Goal: Use online tool/utility

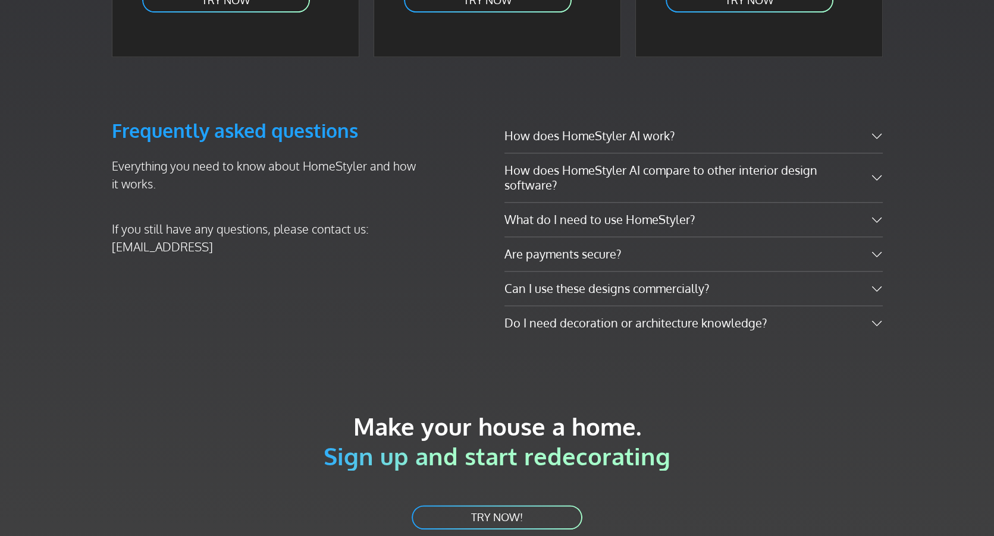
scroll to position [1904, 0]
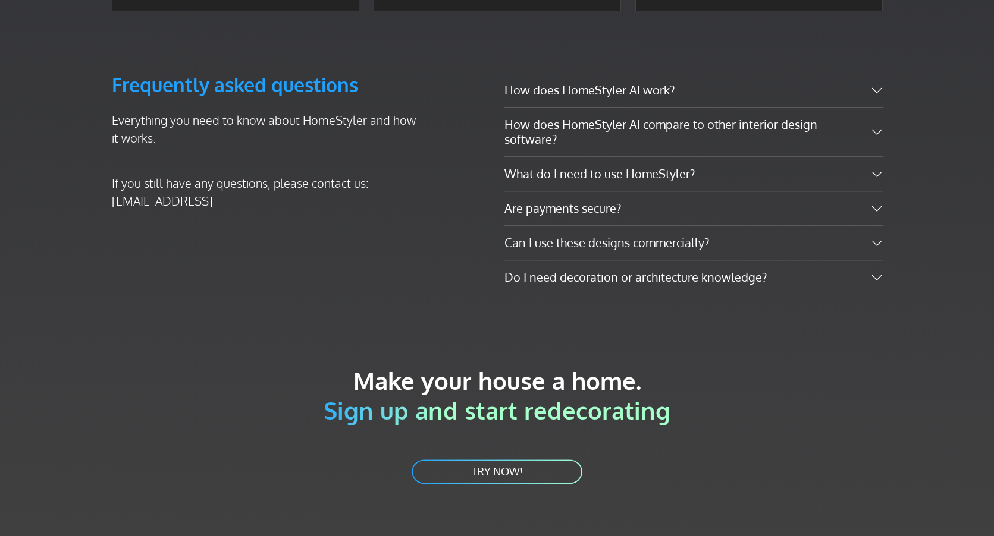
click at [497, 459] on link "TRY NOW!" at bounding box center [496, 472] width 173 height 27
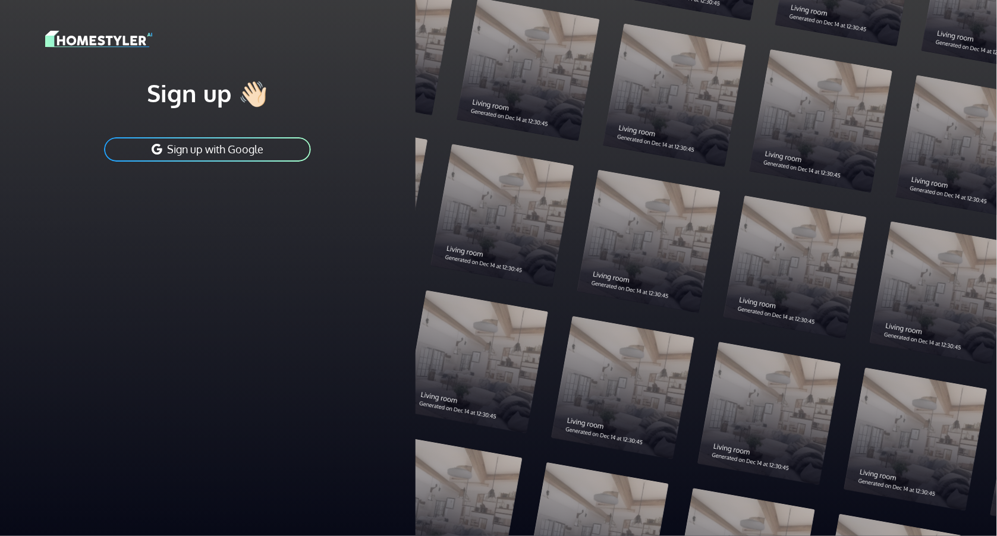
click at [225, 143] on button "Sign up with Google" at bounding box center [207, 149] width 209 height 27
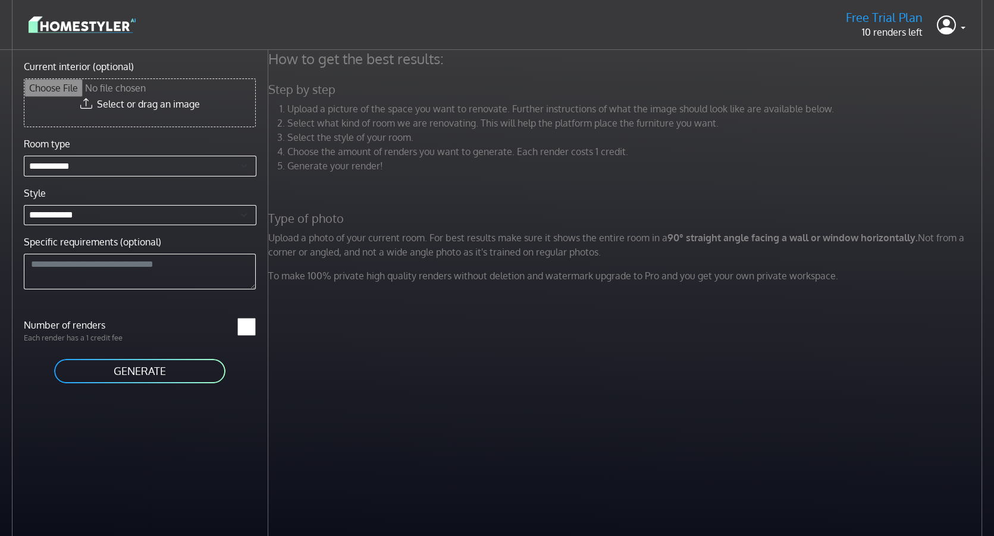
click at [137, 101] on input "Current interior (optional)" at bounding box center [139, 103] width 231 height 48
type input "**********"
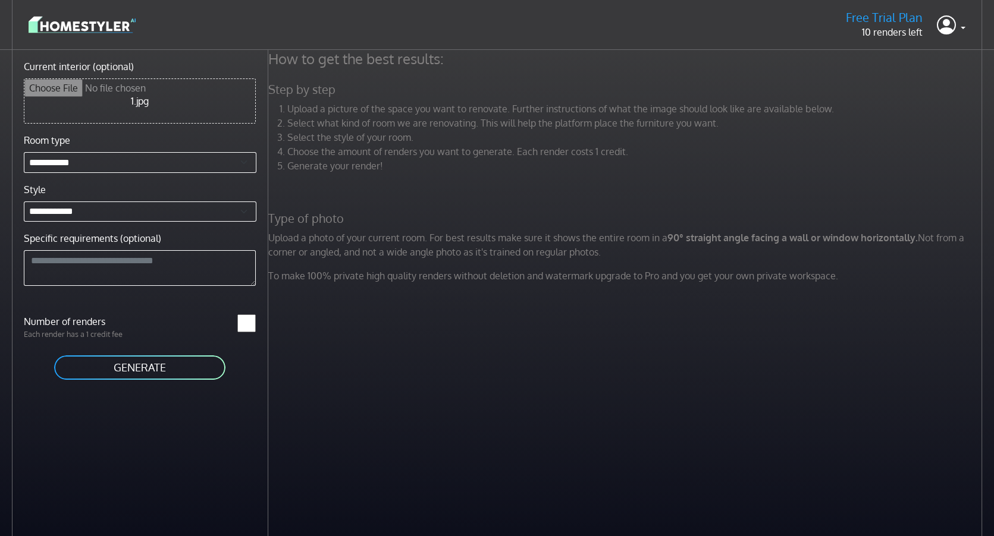
click at [147, 365] on button "GENERATE" at bounding box center [140, 367] width 174 height 27
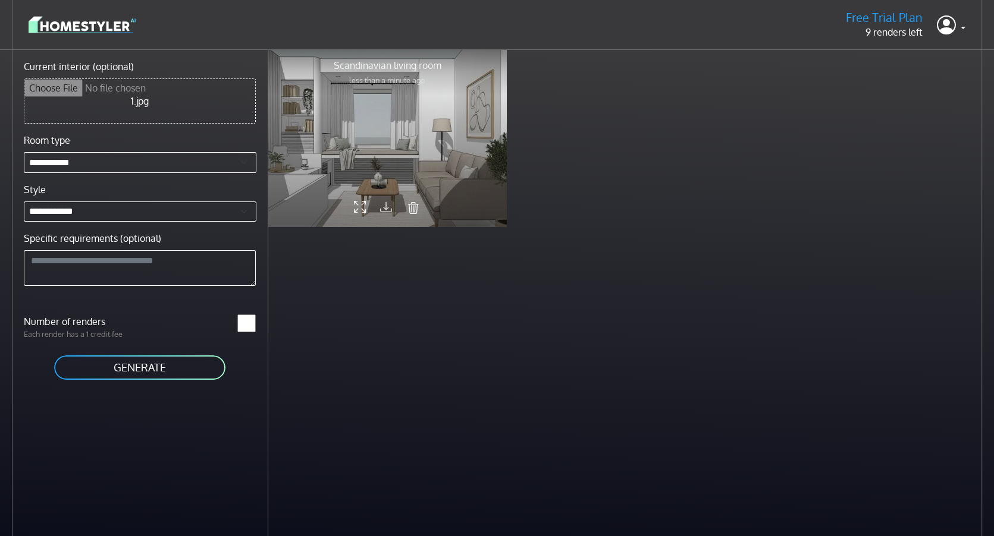
click at [417, 124] on div at bounding box center [387, 138] width 238 height 178
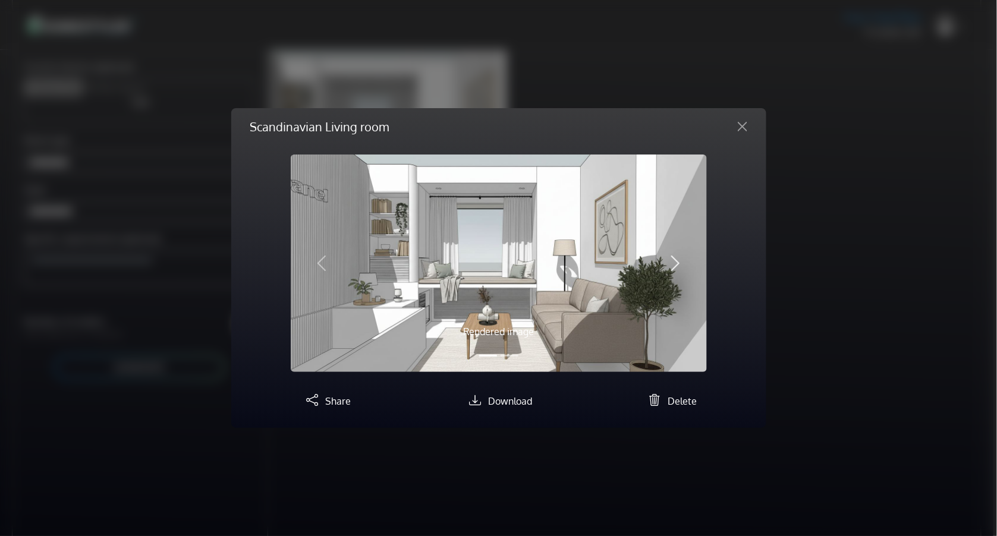
click at [675, 262] on span "button" at bounding box center [675, 263] width 19 height 19
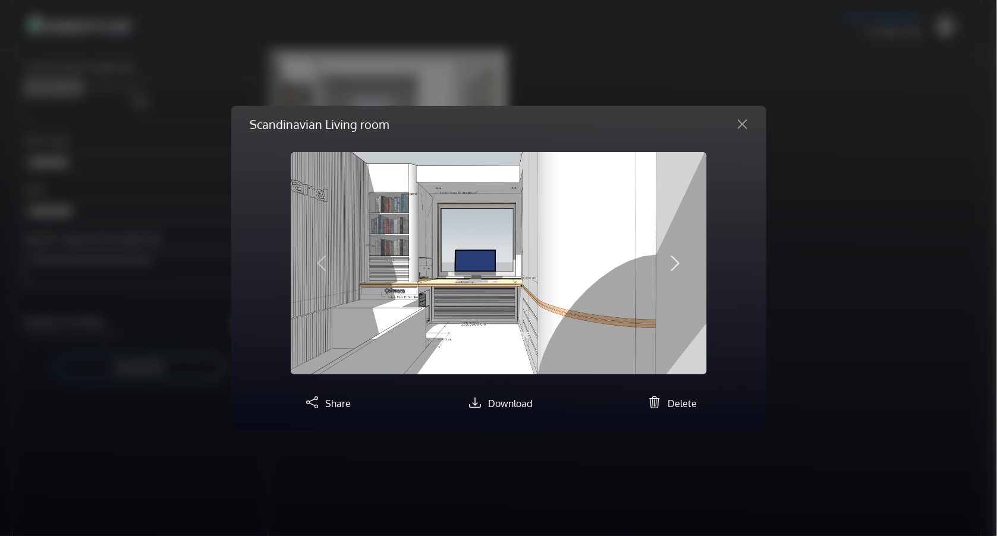
click at [675, 262] on span "button" at bounding box center [675, 263] width 19 height 19
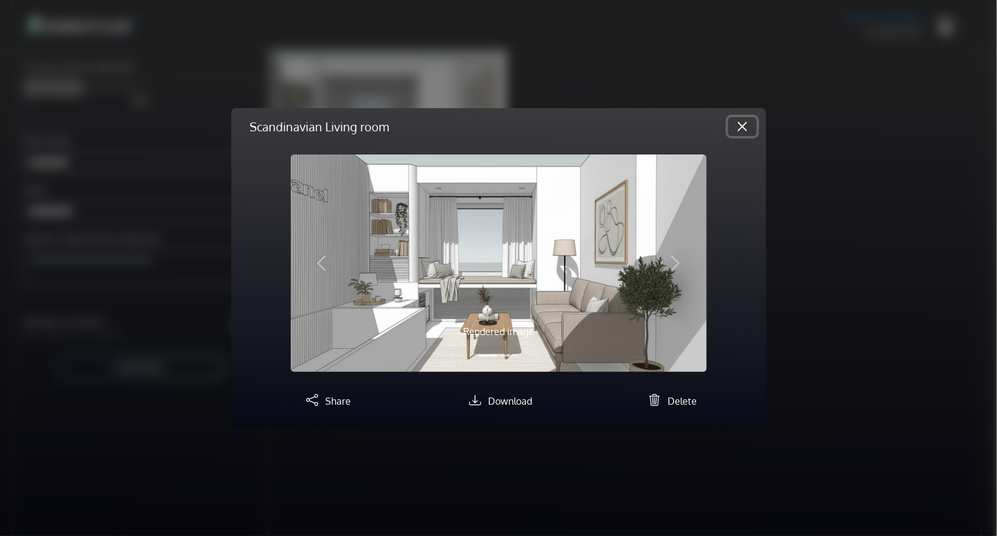
click at [742, 122] on button "Close" at bounding box center [743, 126] width 29 height 19
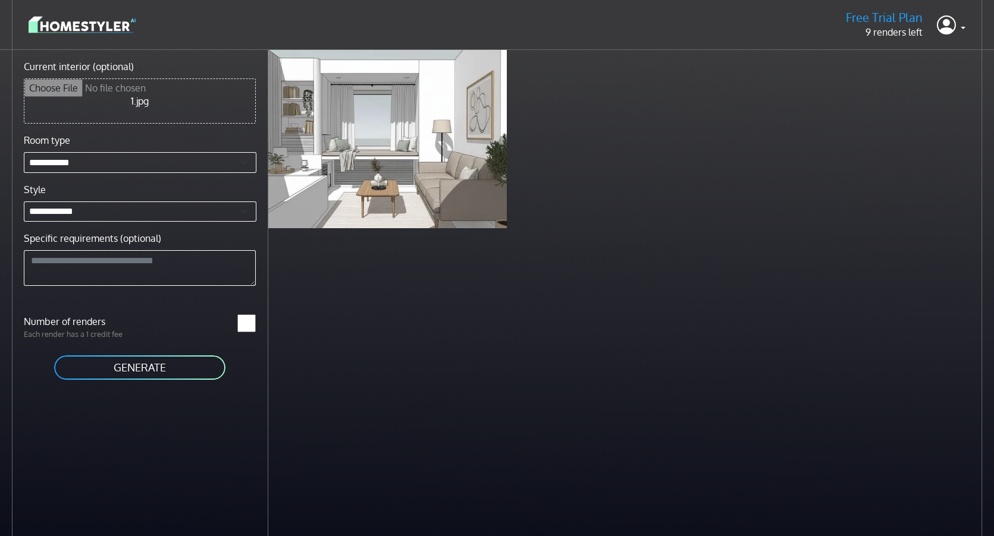
click at [96, 24] on img at bounding box center [82, 24] width 107 height 21
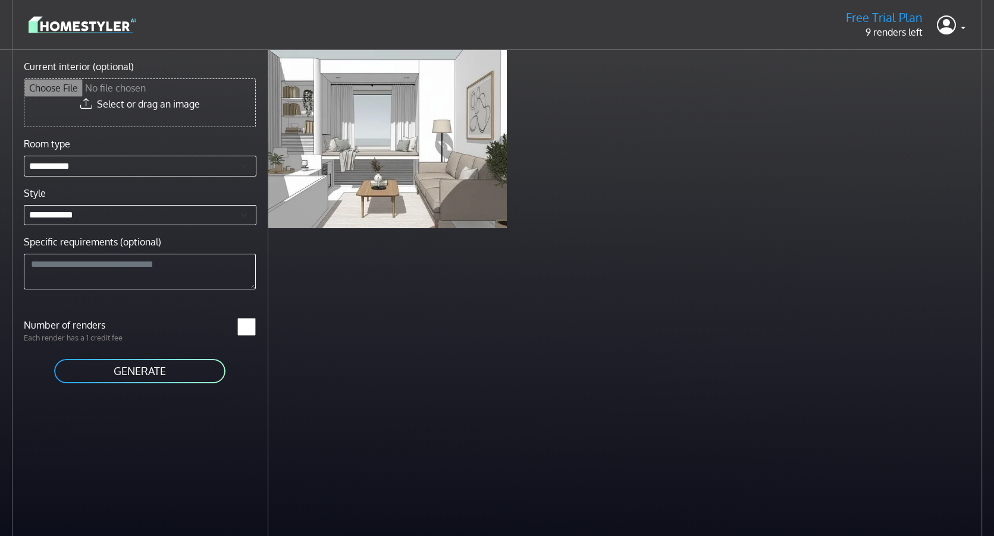
click at [147, 103] on input "Current interior (optional)" at bounding box center [139, 103] width 231 height 48
